Goal: Find specific page/section: Find specific page/section

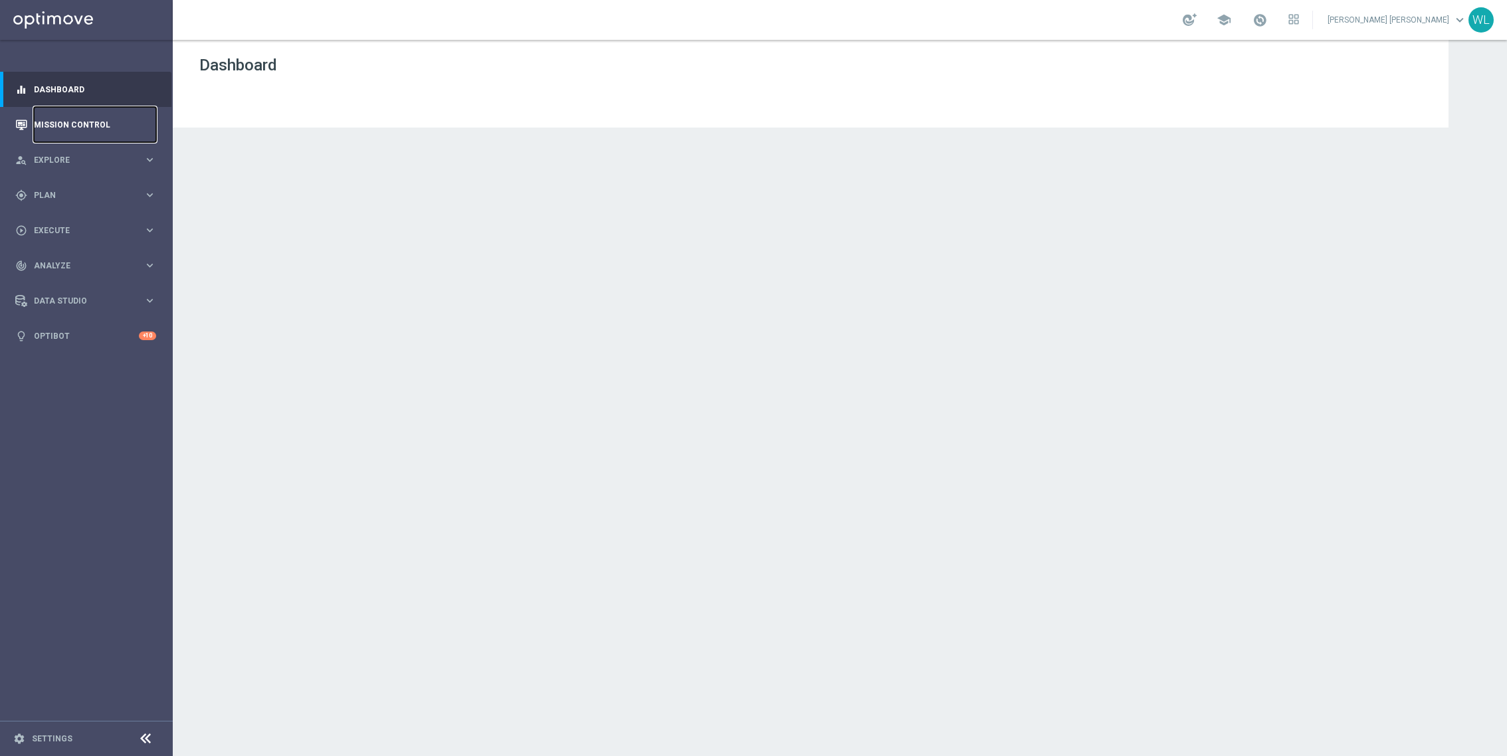
click at [130, 129] on link "Mission Control" at bounding box center [95, 124] width 122 height 35
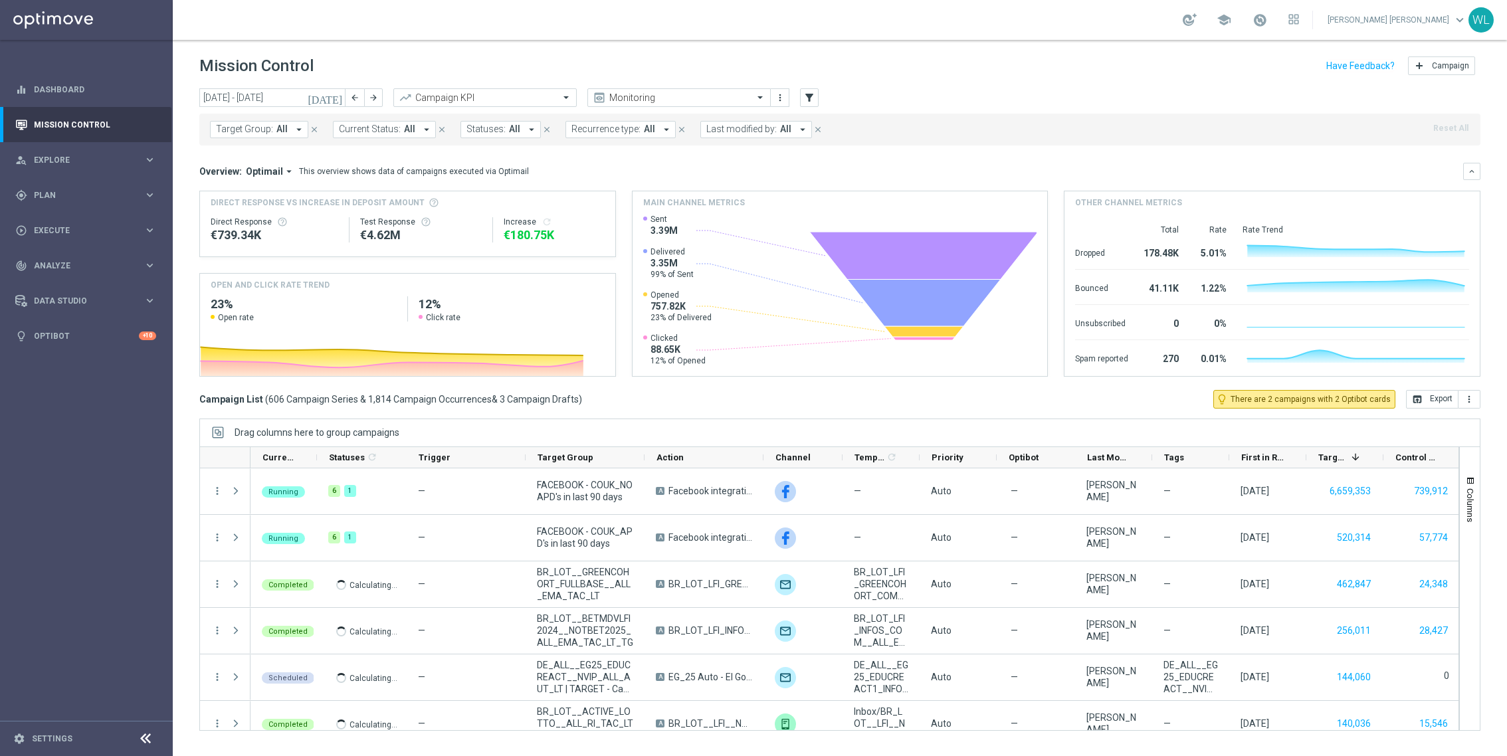
click at [331, 100] on icon "[DATE]" at bounding box center [326, 98] width 36 height 12
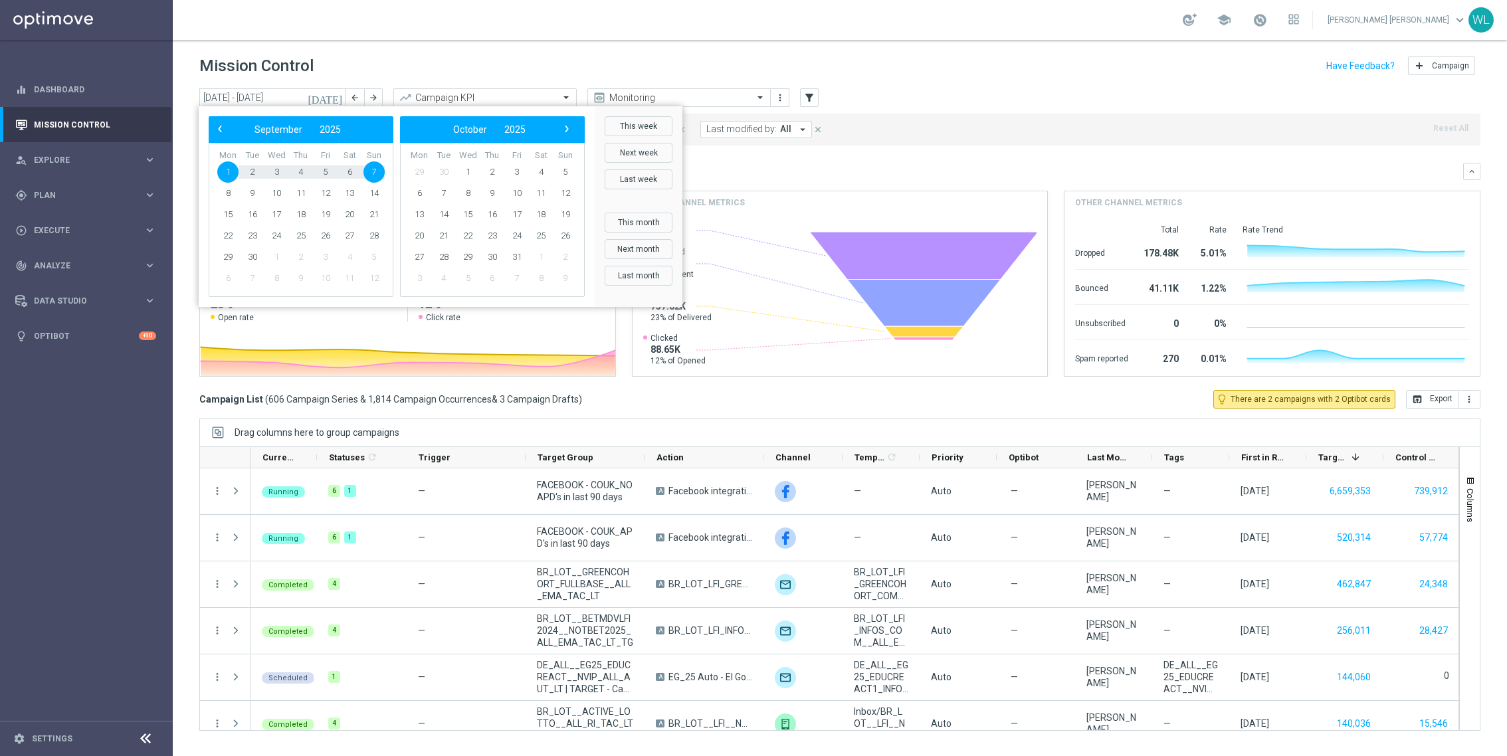
click at [373, 169] on span "7" at bounding box center [374, 172] width 21 height 21
type input "[DATE] - [DATE]"
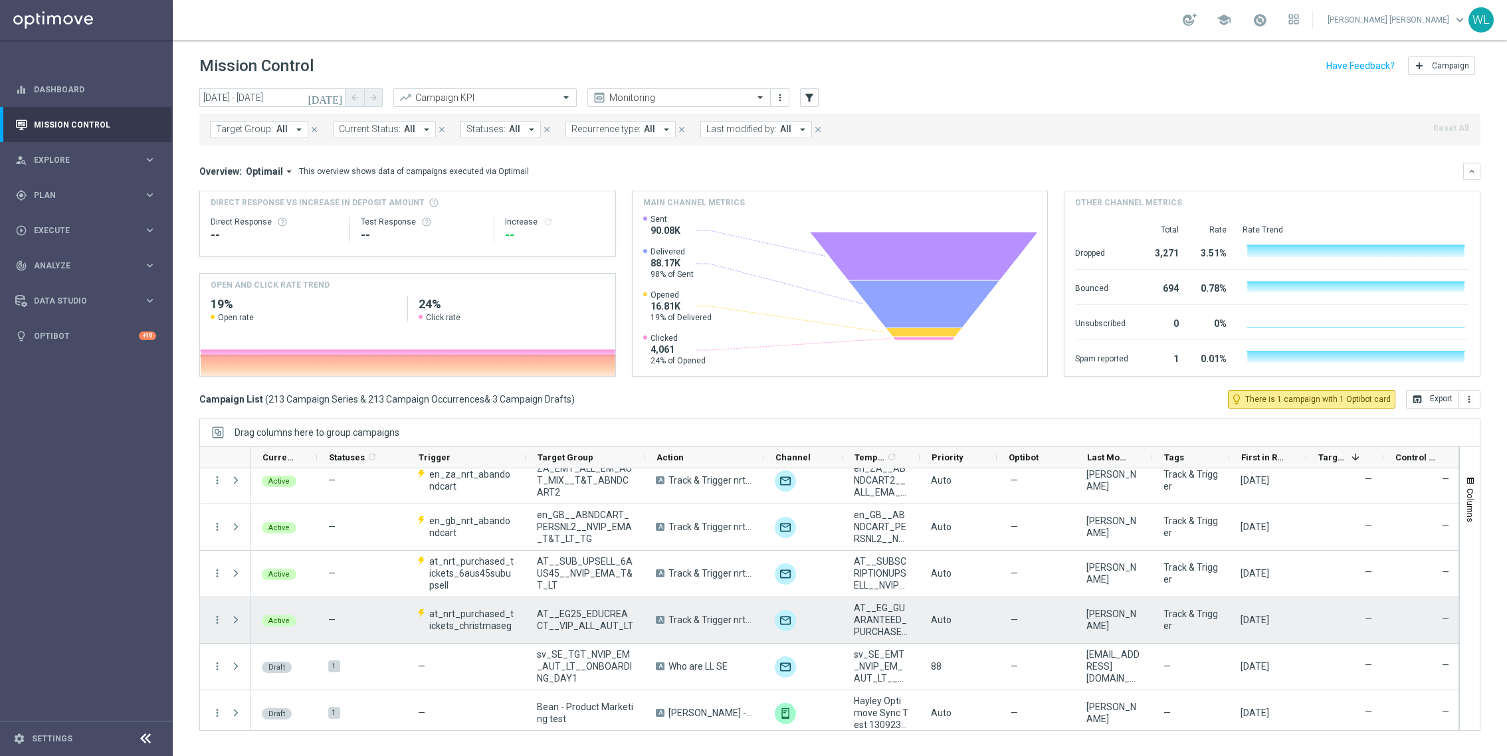
scroll to position [9725, 0]
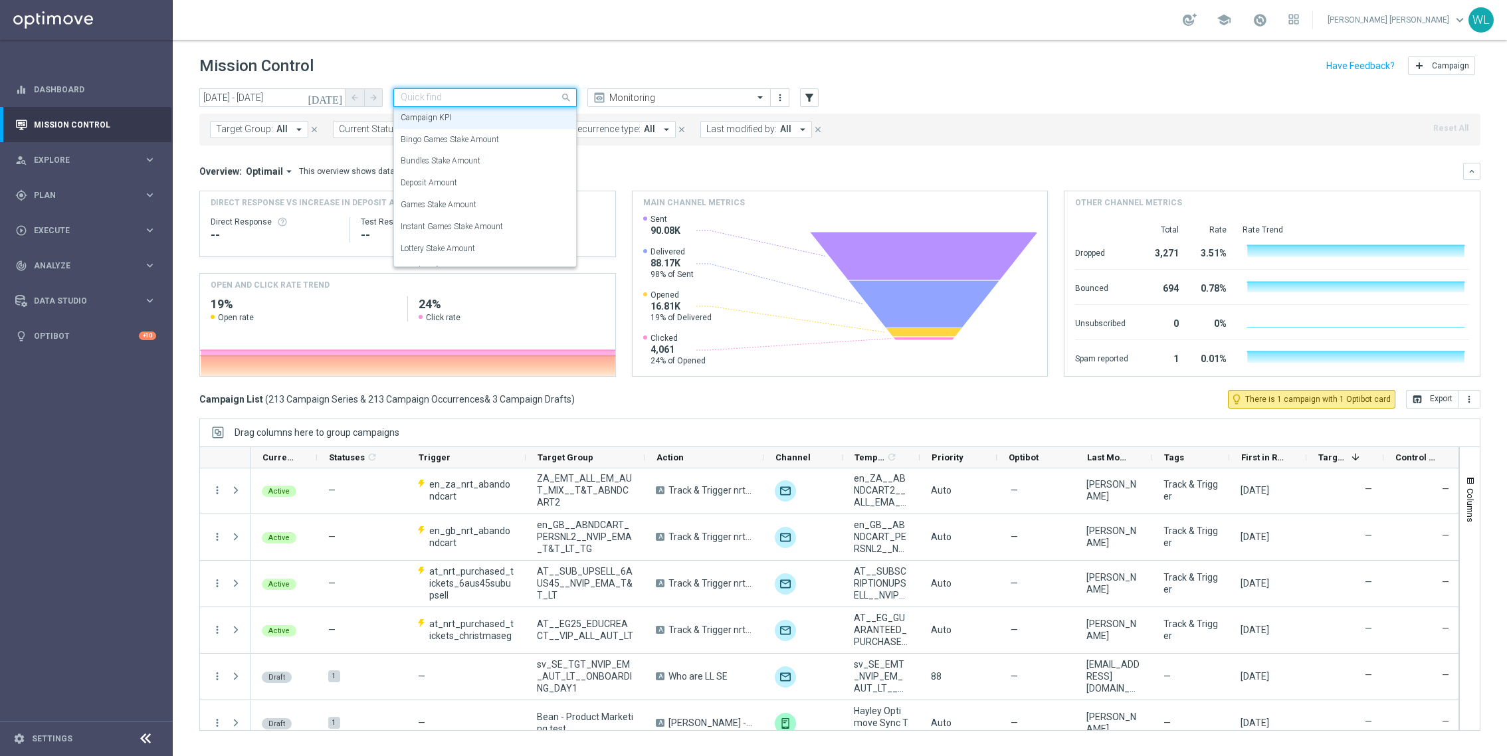
click at [548, 99] on div at bounding box center [485, 97] width 182 height 11
click at [550, 72] on div "Mission Control add Campaign" at bounding box center [839, 66] width 1281 height 26
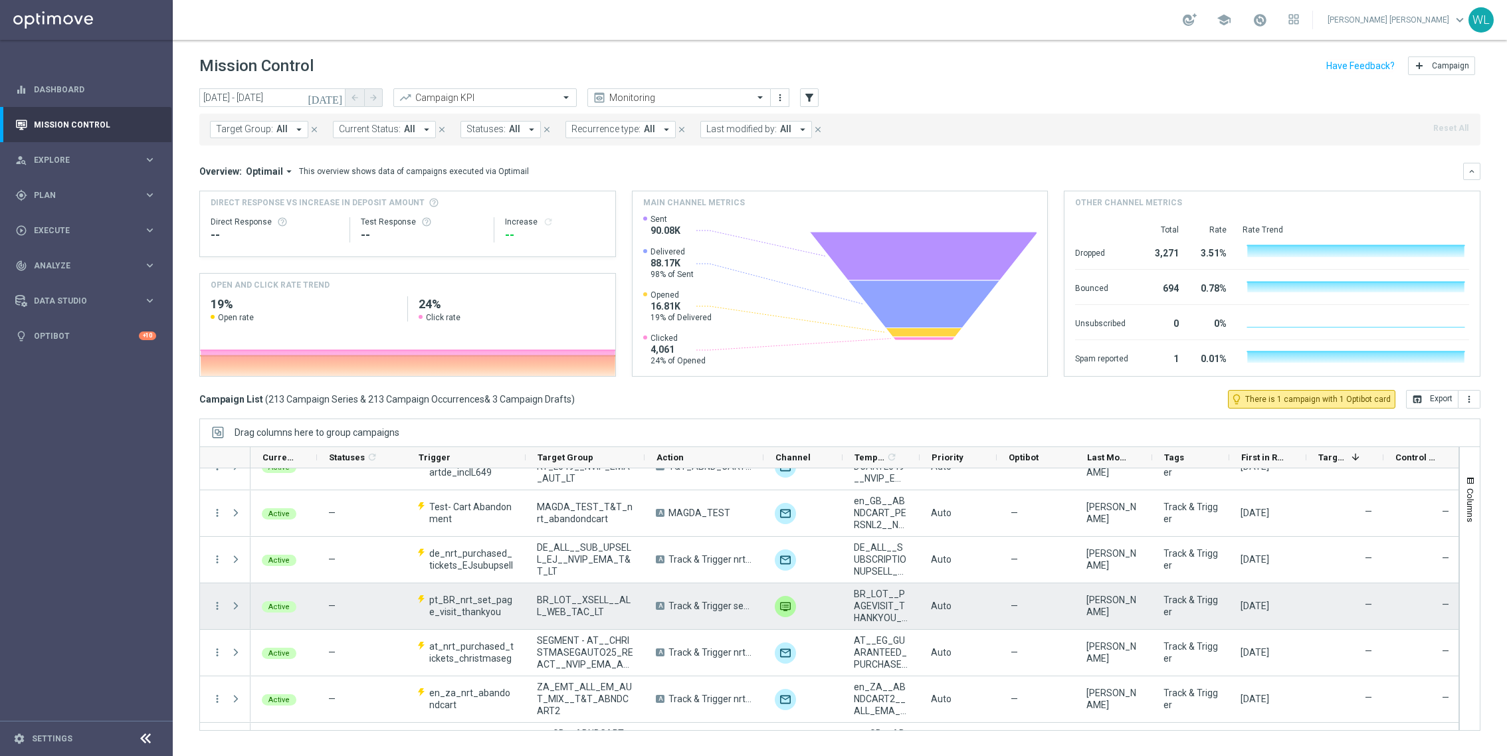
scroll to position [0, 1]
click at [216, 602] on icon "more_vert" at bounding box center [217, 606] width 12 height 12
click at [237, 609] on icon "list" at bounding box center [232, 613] width 9 height 9
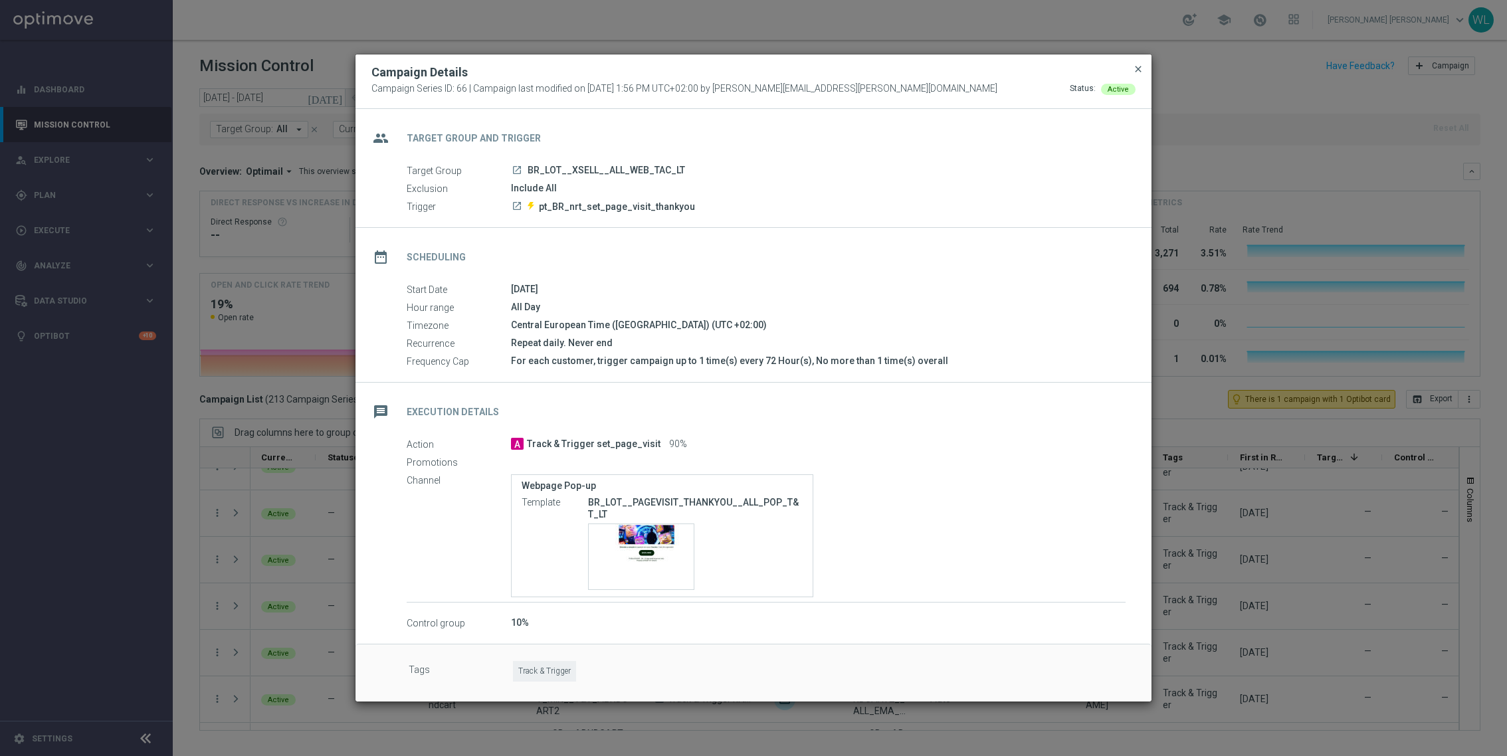
click at [1141, 74] on span "close" at bounding box center [1138, 69] width 11 height 11
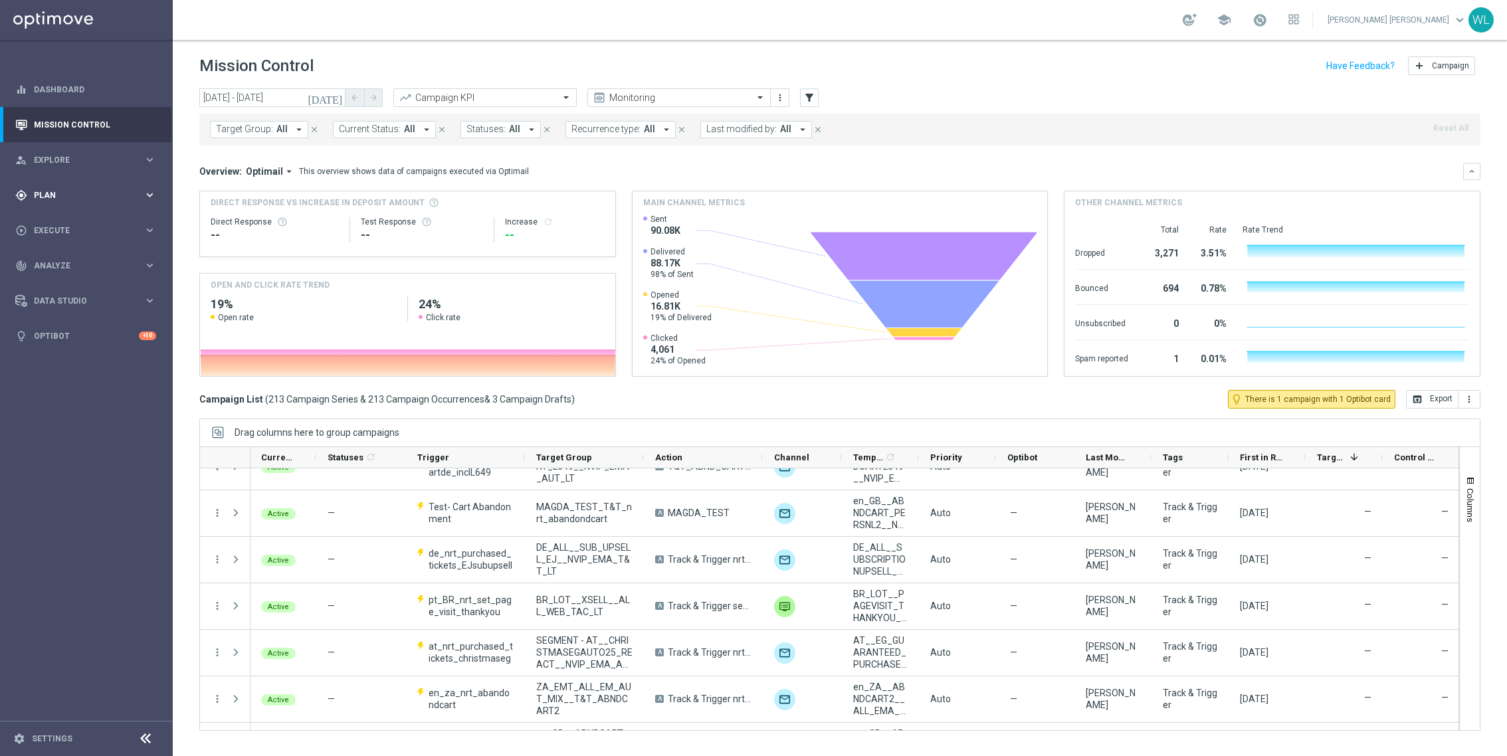
click at [116, 191] on span "Plan" at bounding box center [89, 195] width 110 height 8
click at [87, 257] on button "Templates keyboard_arrow_right" at bounding box center [96, 262] width 122 height 11
click at [86, 278] on link "Optimail" at bounding box center [89, 282] width 97 height 11
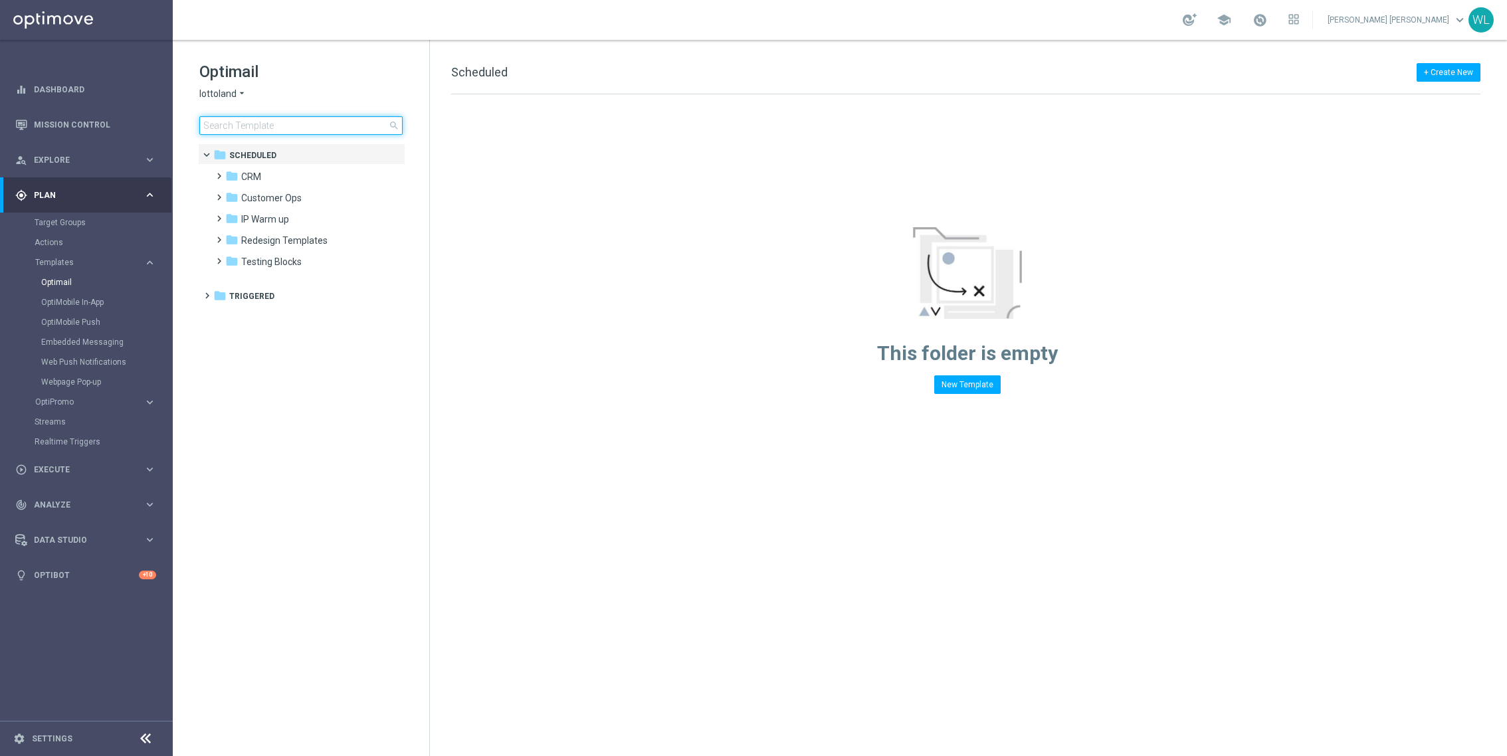
click at [316, 124] on input at bounding box center [300, 125] width 203 height 19
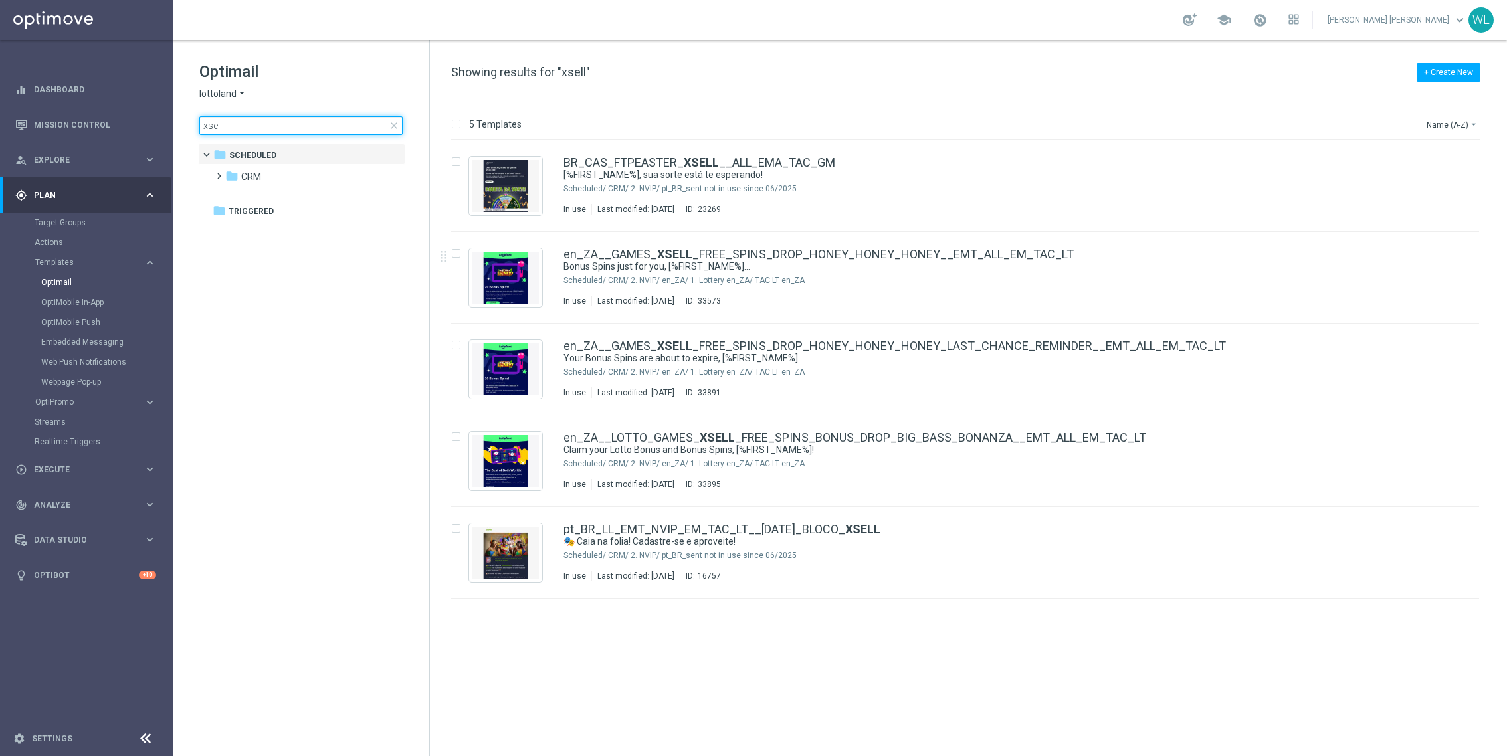
click at [281, 125] on input "xsell" at bounding box center [300, 125] width 203 height 19
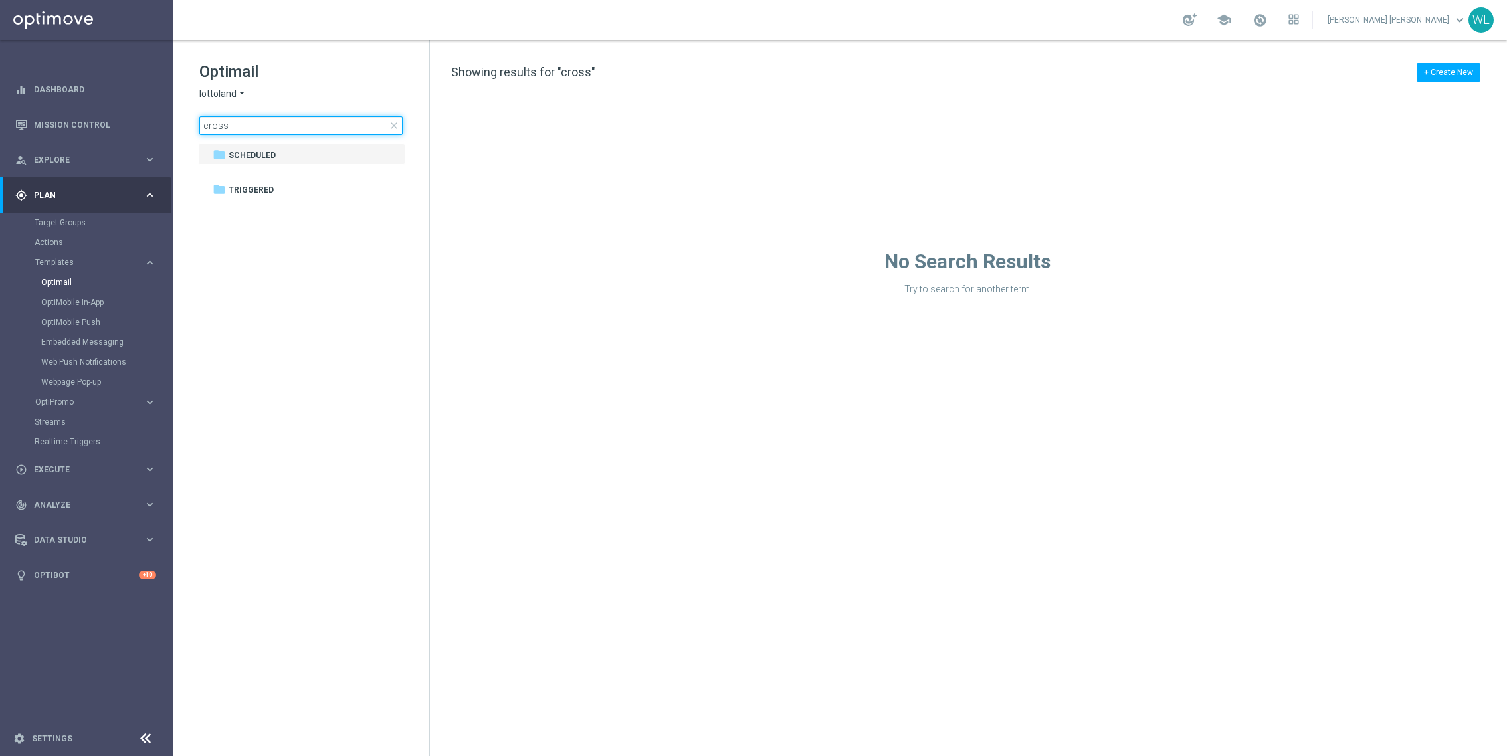
click at [281, 125] on input "cross" at bounding box center [300, 125] width 203 height 19
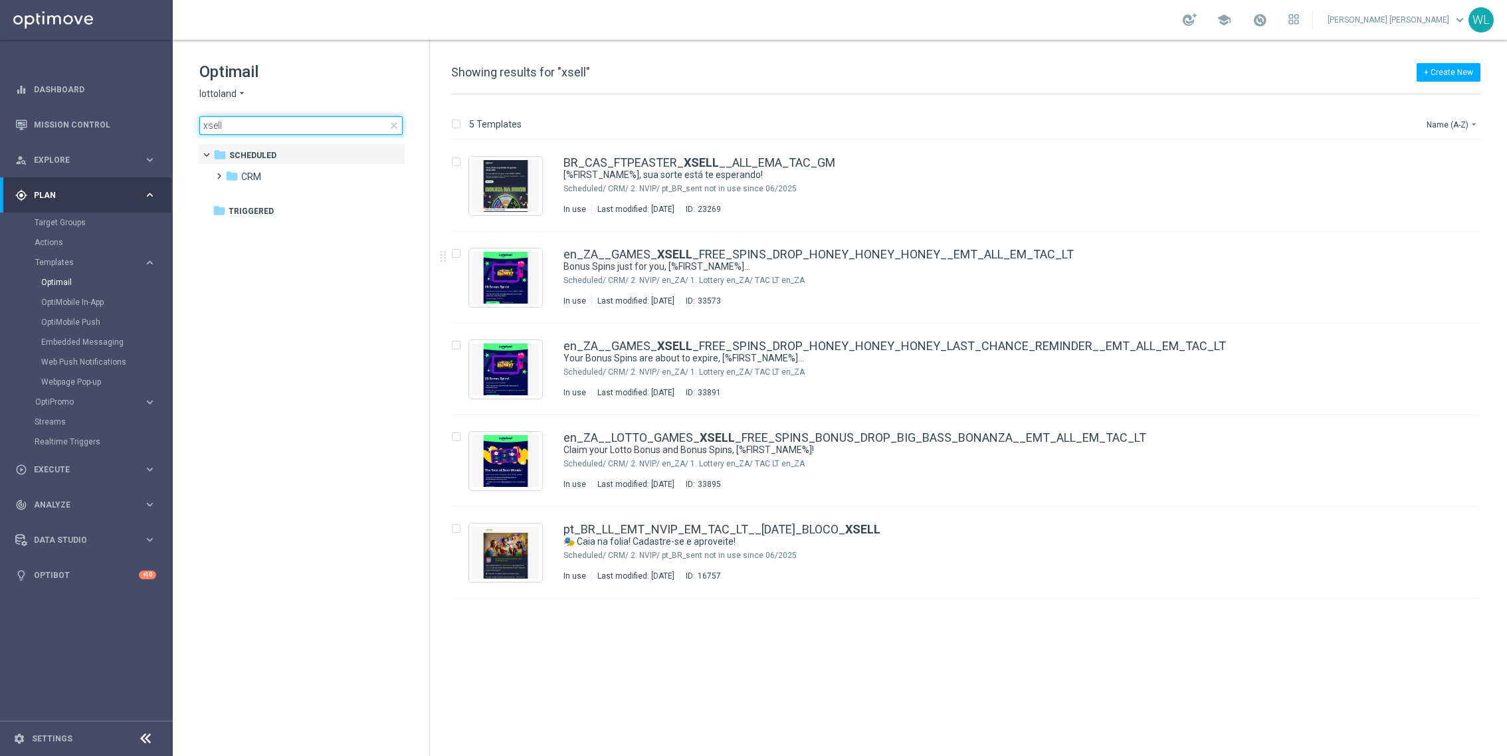
click at [280, 126] on input "xsell" at bounding box center [300, 125] width 203 height 19
type input "xsell"
click at [215, 173] on span at bounding box center [216, 169] width 6 height 5
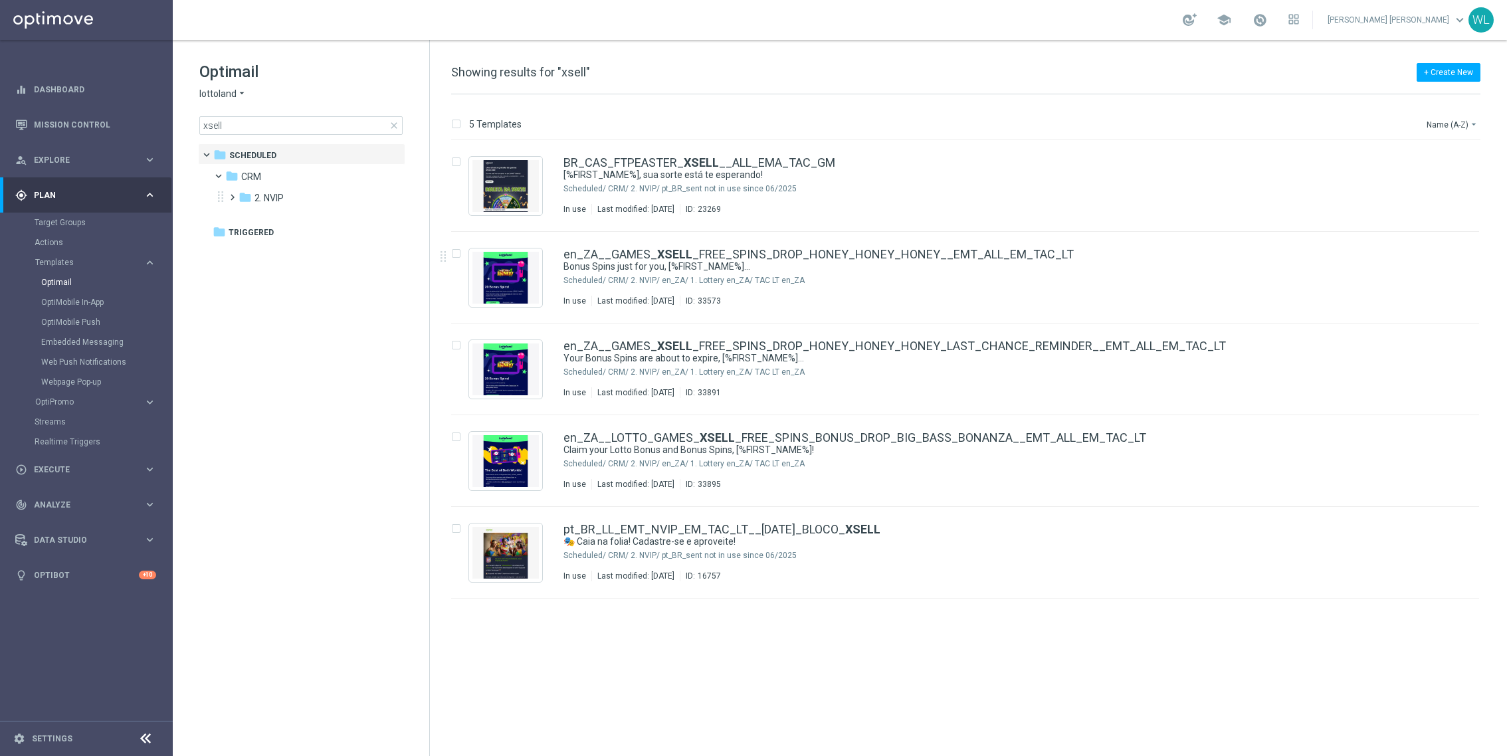
click at [219, 191] on div "folder 2. NVIP more_vert" at bounding box center [310, 196] width 190 height 21
click at [391, 127] on span "close" at bounding box center [394, 125] width 11 height 11
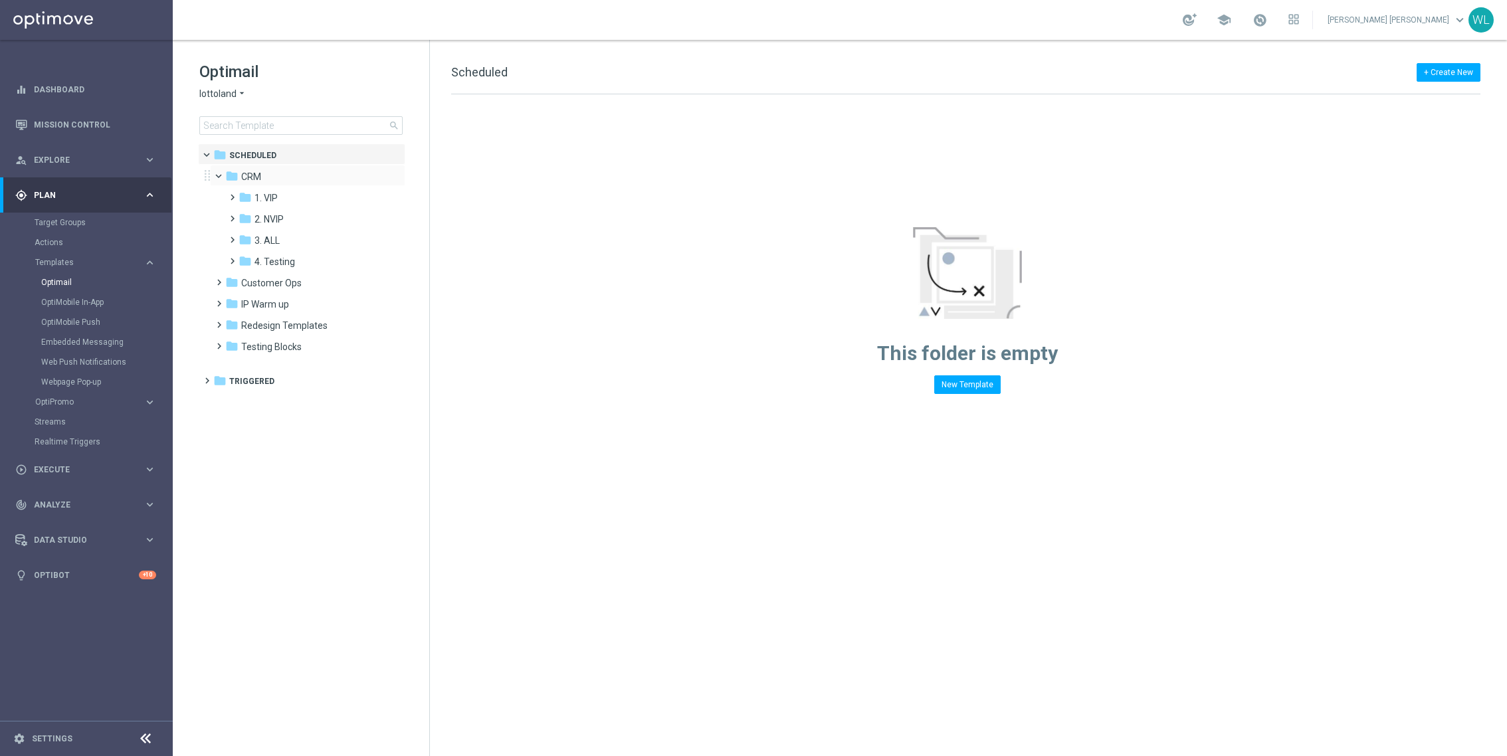
click at [222, 176] on span at bounding box center [224, 173] width 5 height 6
click at [216, 173] on span at bounding box center [216, 169] width 6 height 5
click at [278, 235] on span "3. ALL" at bounding box center [267, 241] width 25 height 12
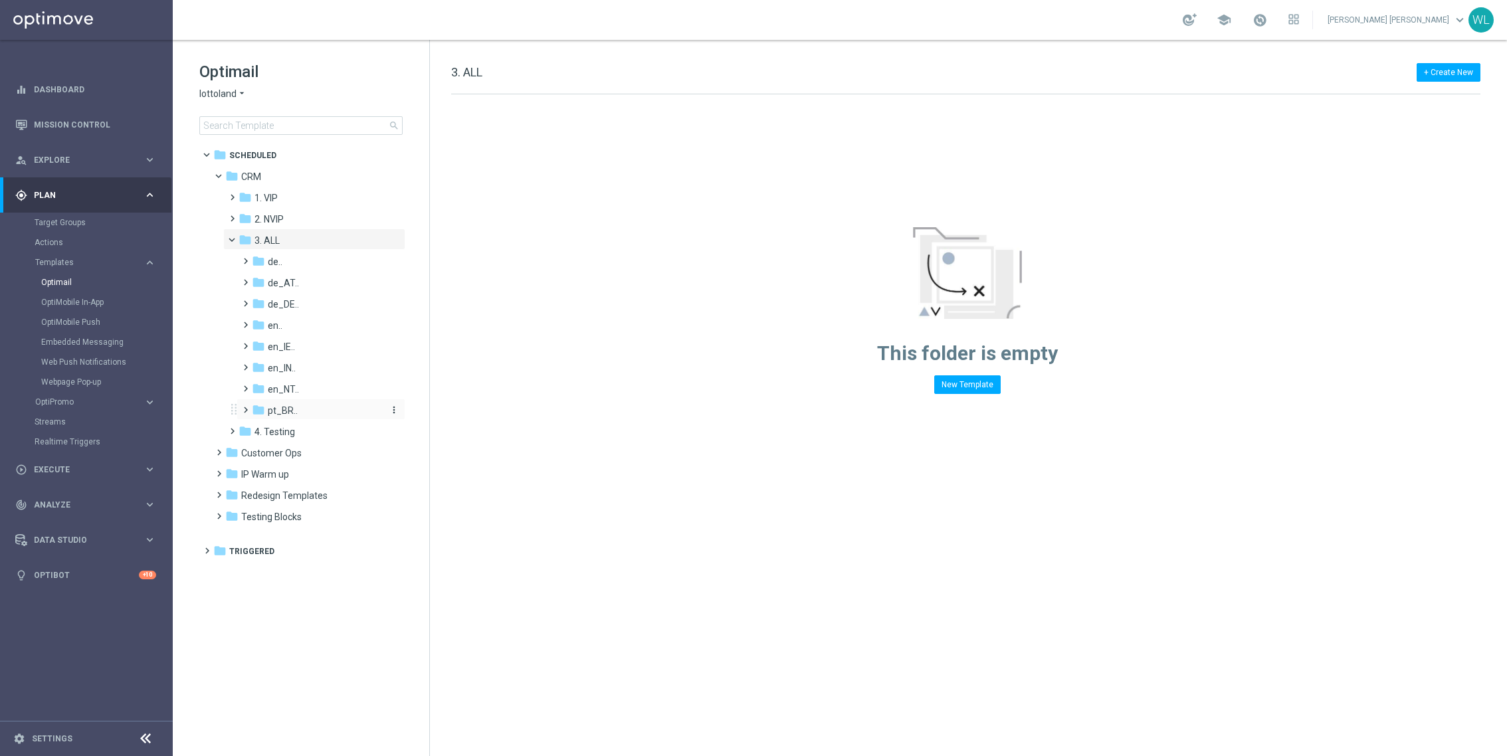
click at [298, 403] on div "folder pt_BR.." at bounding box center [317, 410] width 130 height 15
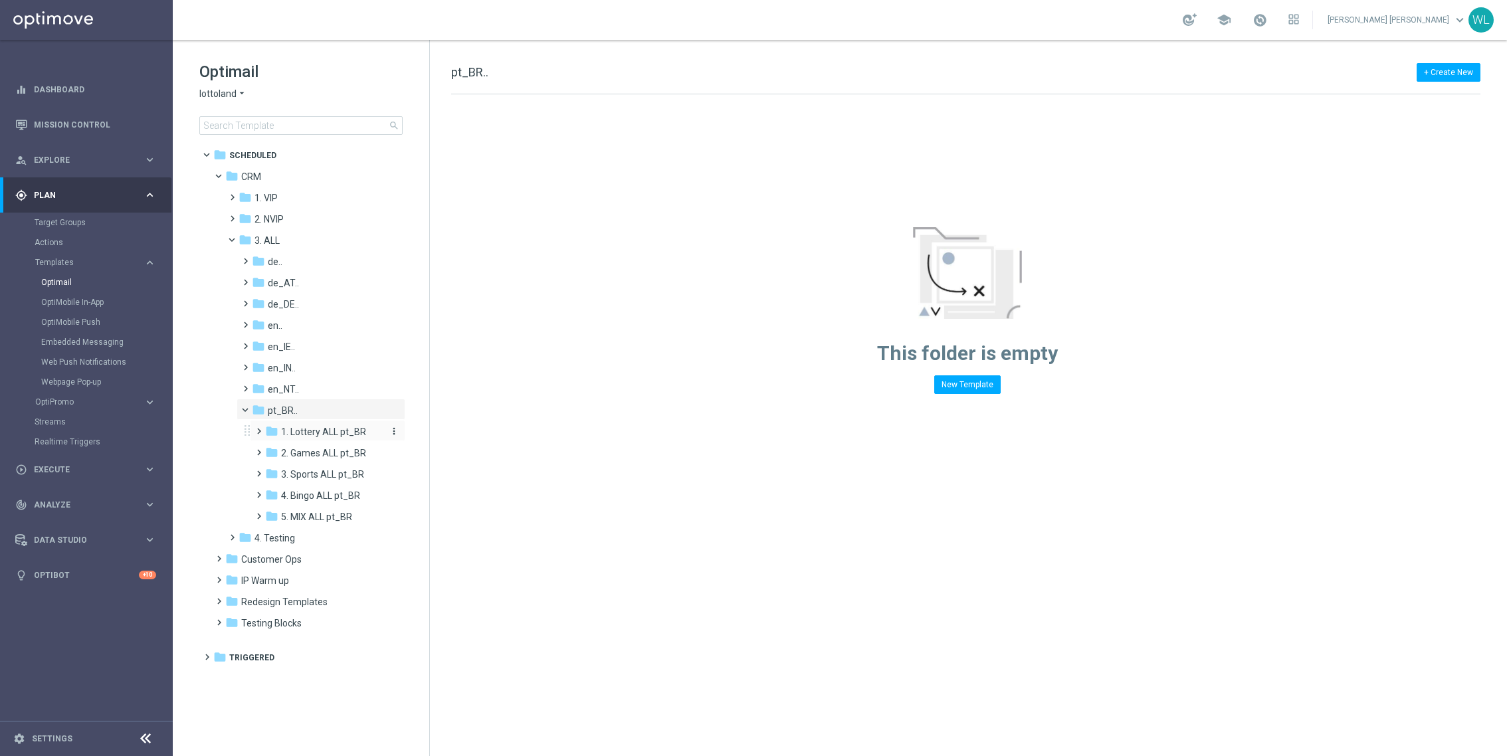
click at [331, 432] on span "1. Lottery ALL pt_BR" at bounding box center [323, 432] width 85 height 12
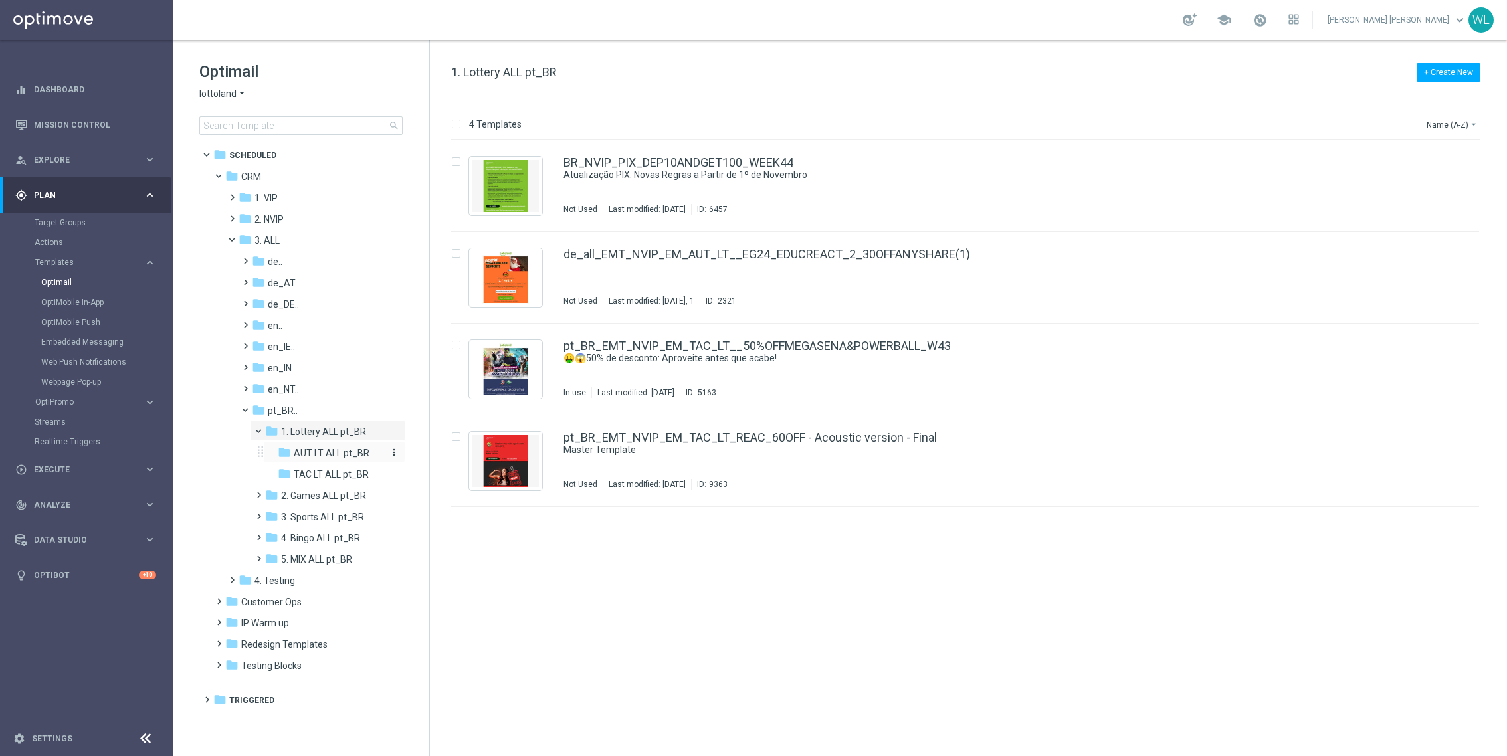
click at [313, 452] on span "AUT LT ALL pt_BR" at bounding box center [332, 453] width 76 height 12
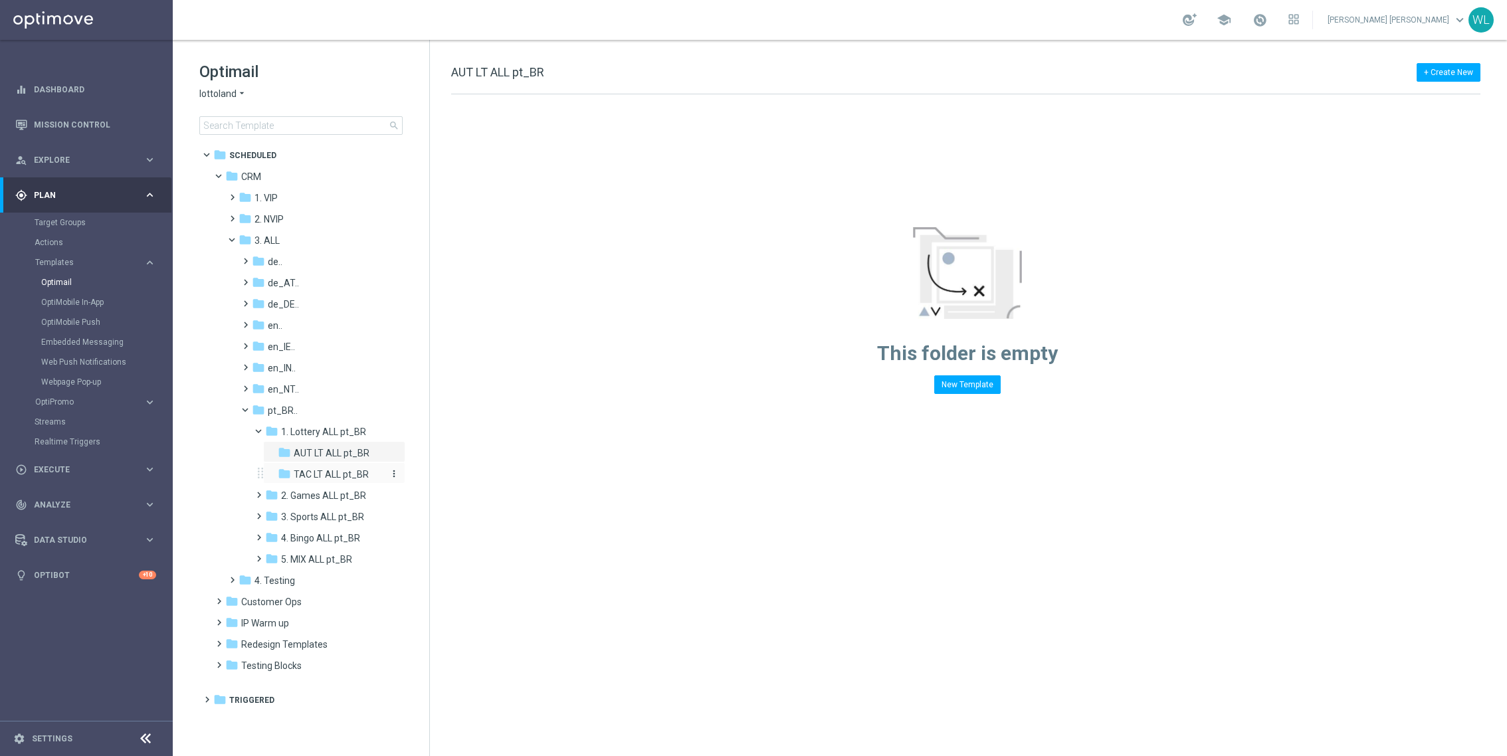
click at [316, 473] on span "TAC LT ALL pt_BR" at bounding box center [331, 475] width 75 height 12
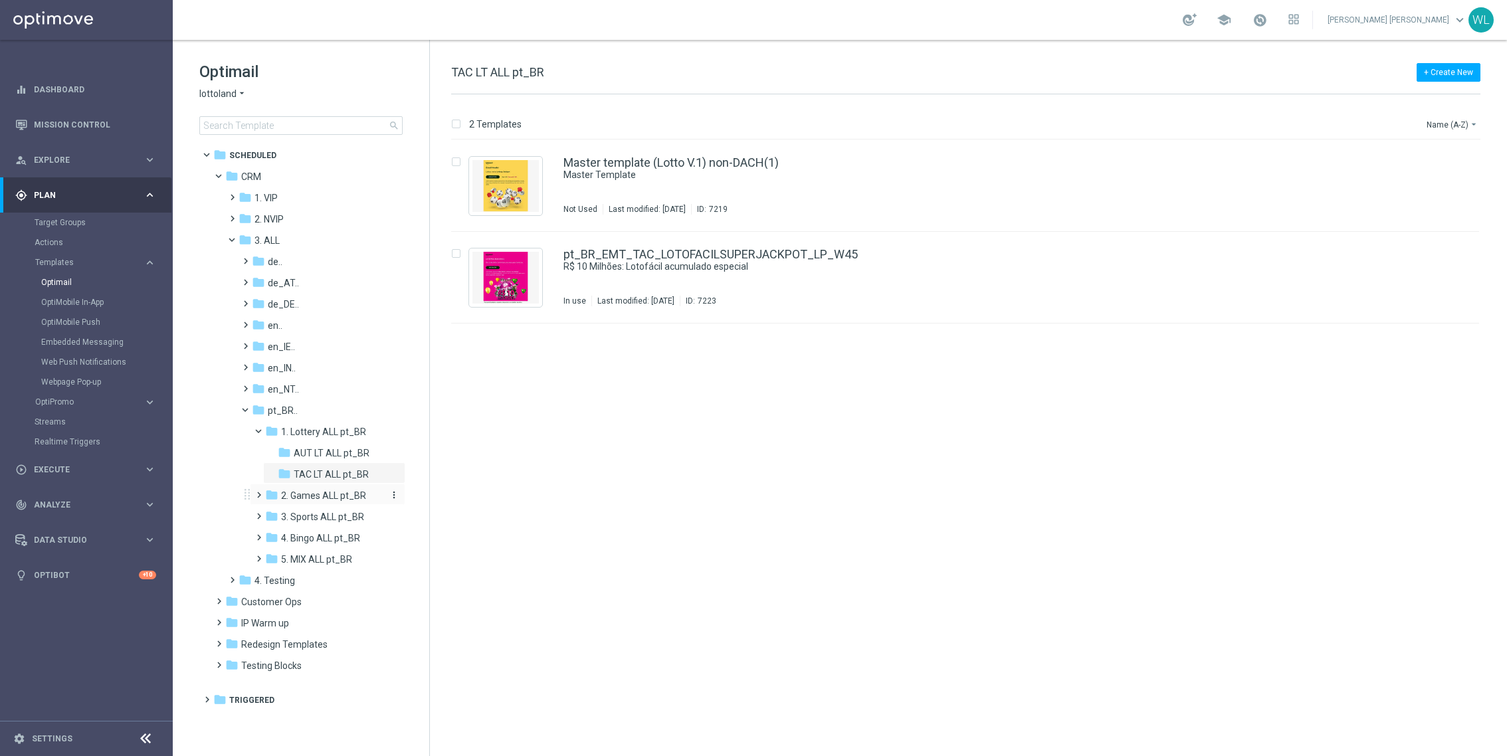
click at [331, 498] on span "2. Games ALL pt_BR" at bounding box center [323, 496] width 85 height 12
